Goal: Information Seeking & Learning: Learn about a topic

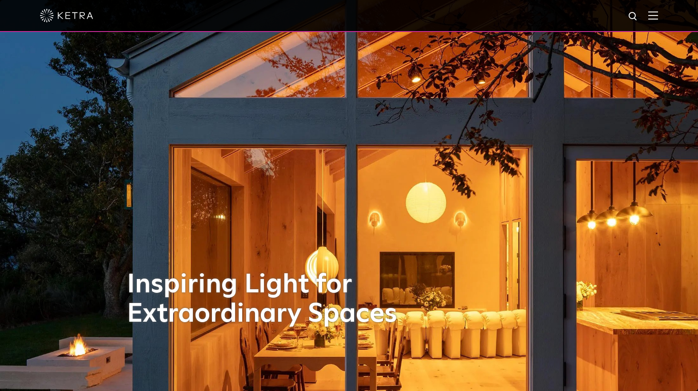
scroll to position [60, 0]
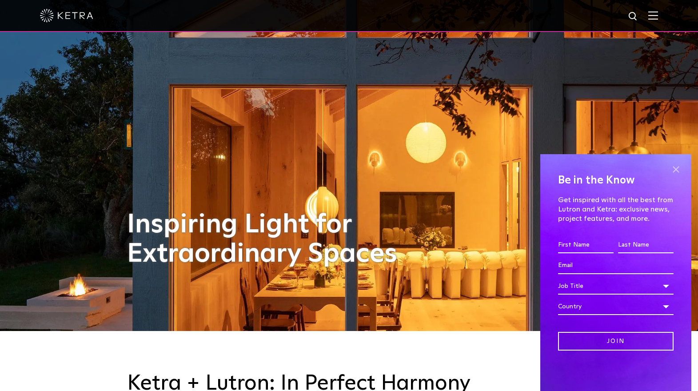
click at [674, 171] on span at bounding box center [675, 169] width 13 height 13
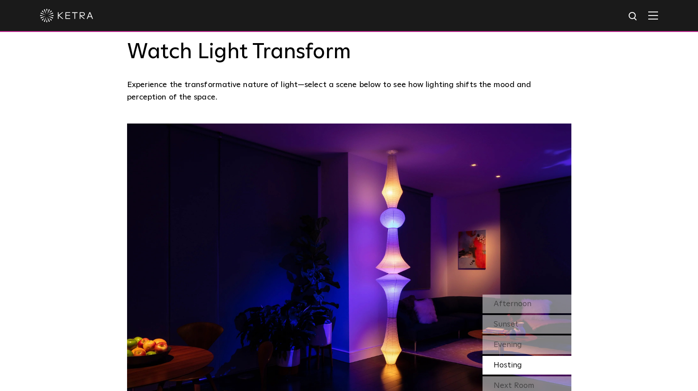
scroll to position [776, 0]
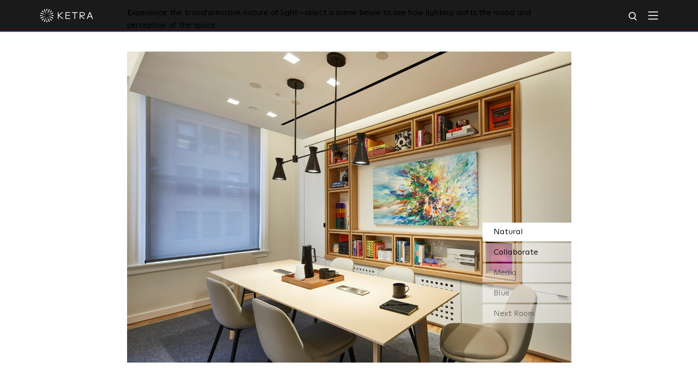
click at [513, 253] on span "Collaborate" at bounding box center [515, 252] width 44 height 8
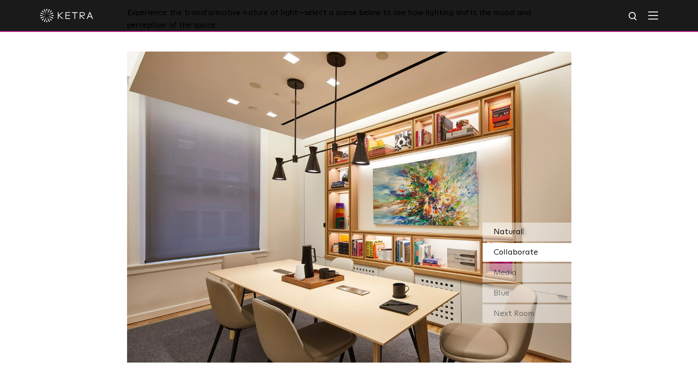
click at [513, 230] on span "Natural" at bounding box center [507, 232] width 29 height 8
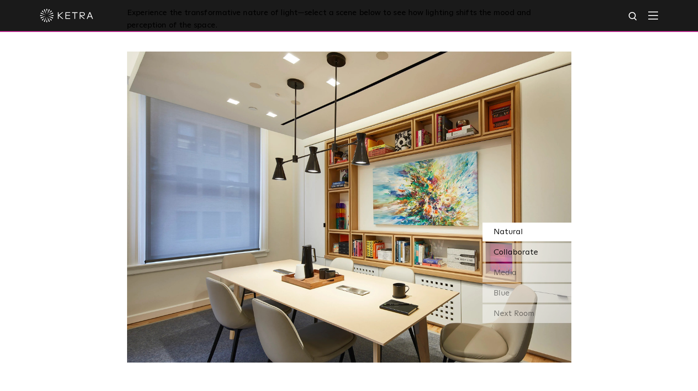
click at [514, 248] on span "Collaborate" at bounding box center [515, 252] width 44 height 8
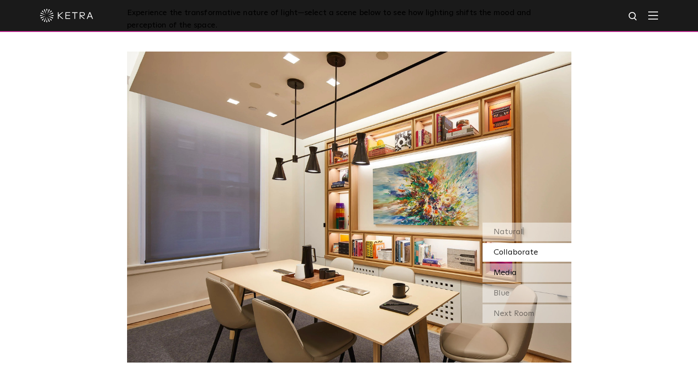
click at [511, 271] on span "Media" at bounding box center [504, 273] width 23 height 8
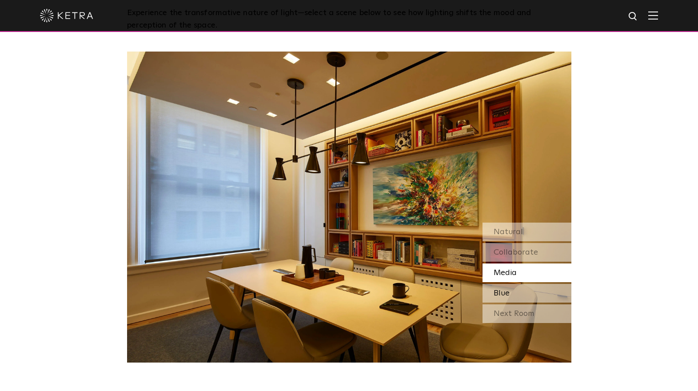
click at [512, 293] on div "Blue" at bounding box center [526, 293] width 89 height 19
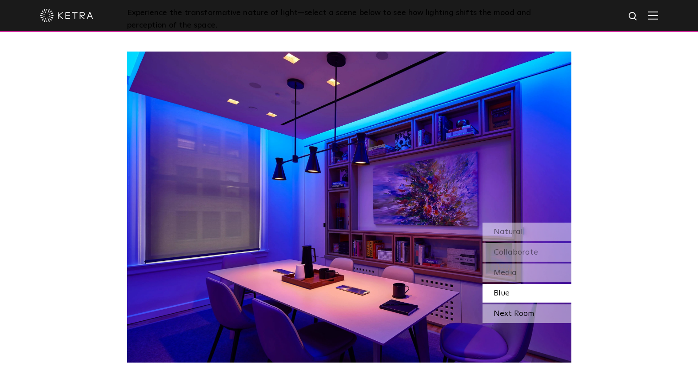
click at [505, 313] on div "Next Room" at bounding box center [526, 313] width 89 height 19
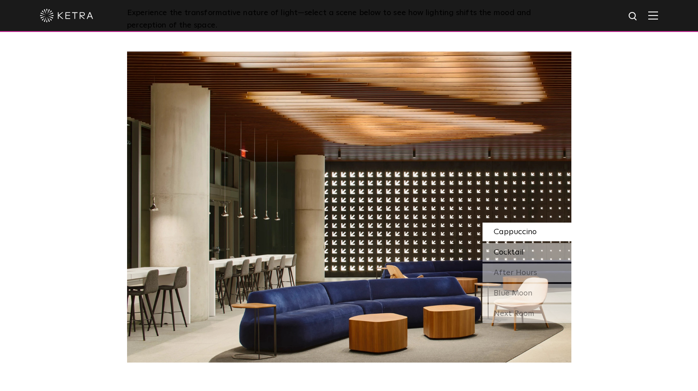
click at [513, 251] on span "Cocktail" at bounding box center [508, 252] width 30 height 8
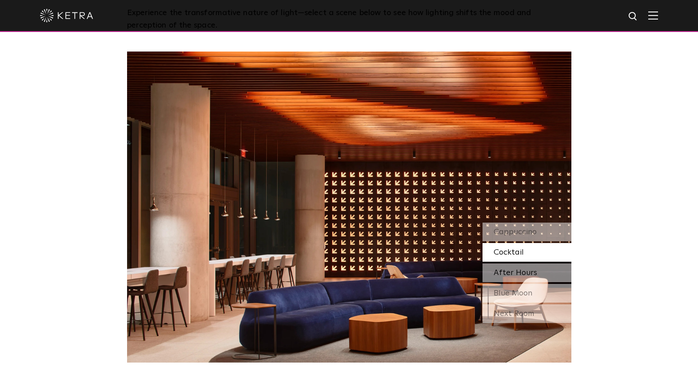
click at [515, 270] on span "After Hours" at bounding box center [515, 273] width 44 height 8
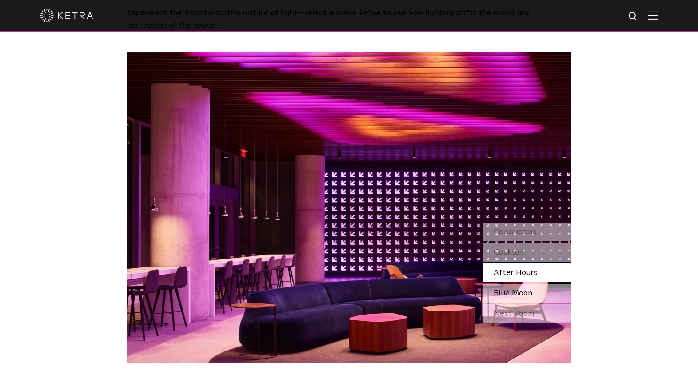
click at [517, 291] on span "Blue Moon" at bounding box center [512, 293] width 39 height 8
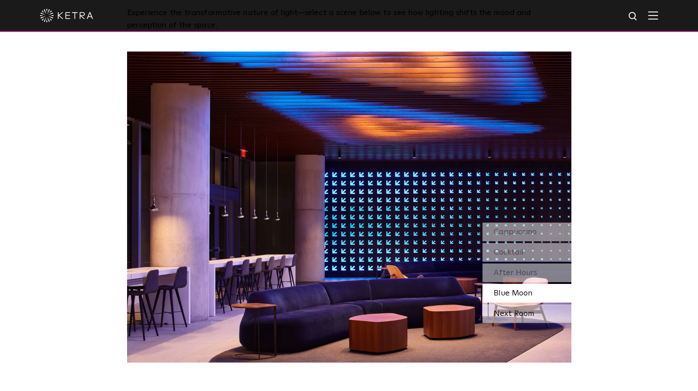
click at [517, 311] on div "Next Room" at bounding box center [526, 313] width 89 height 19
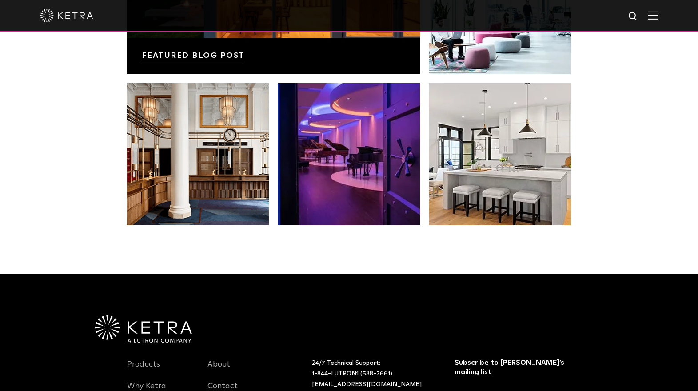
scroll to position [1797, 0]
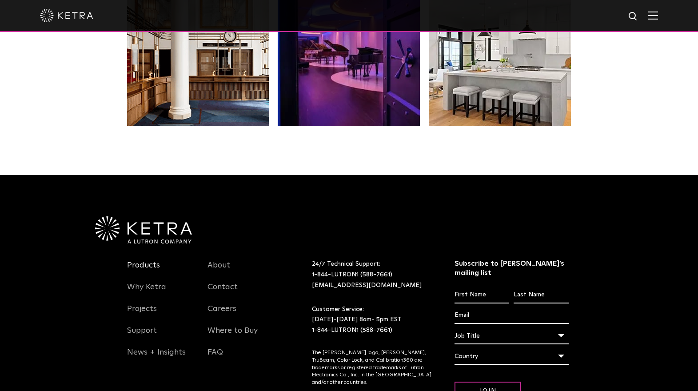
click at [141, 262] on link "Products" at bounding box center [143, 270] width 33 height 20
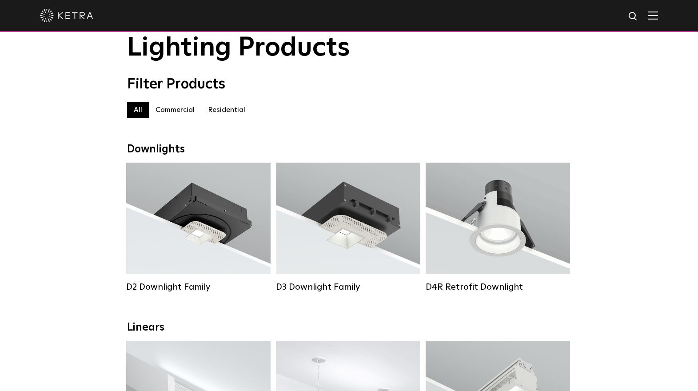
scroll to position [70, 0]
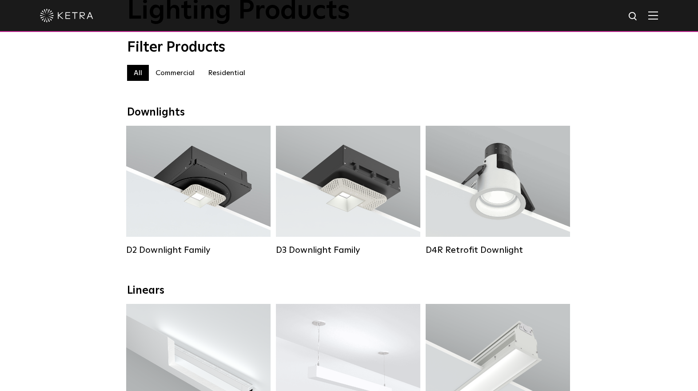
click at [229, 74] on label "Residential" at bounding box center [226, 73] width 51 height 16
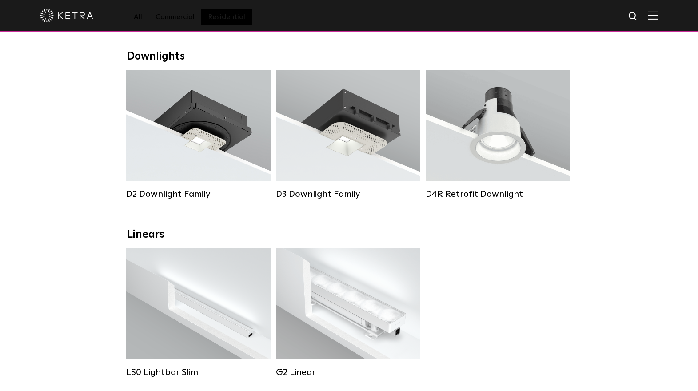
scroll to position [128, 0]
